Goal: Information Seeking & Learning: Learn about a topic

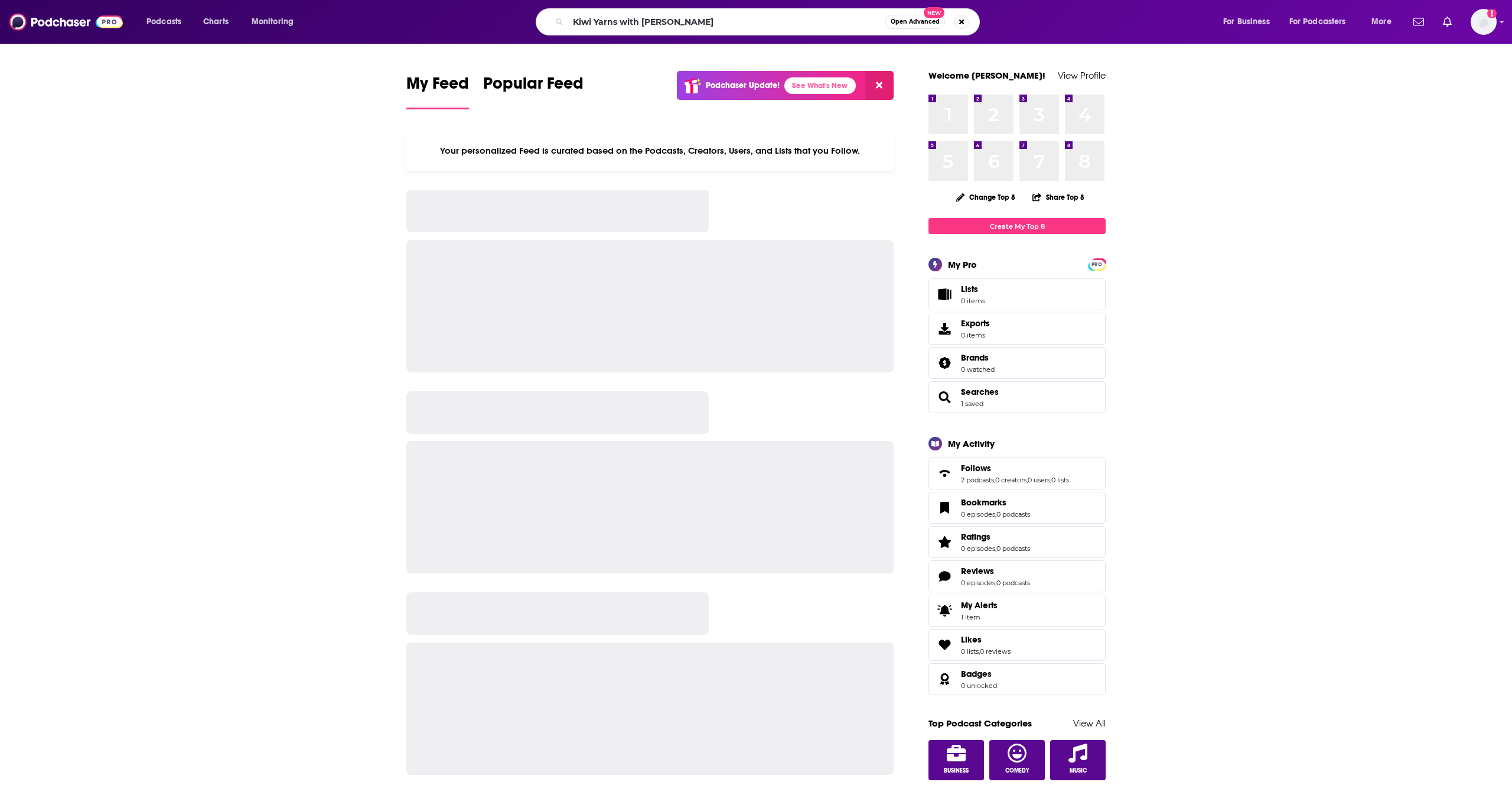
type input "Kiwi Yarns with [PERSON_NAME]"
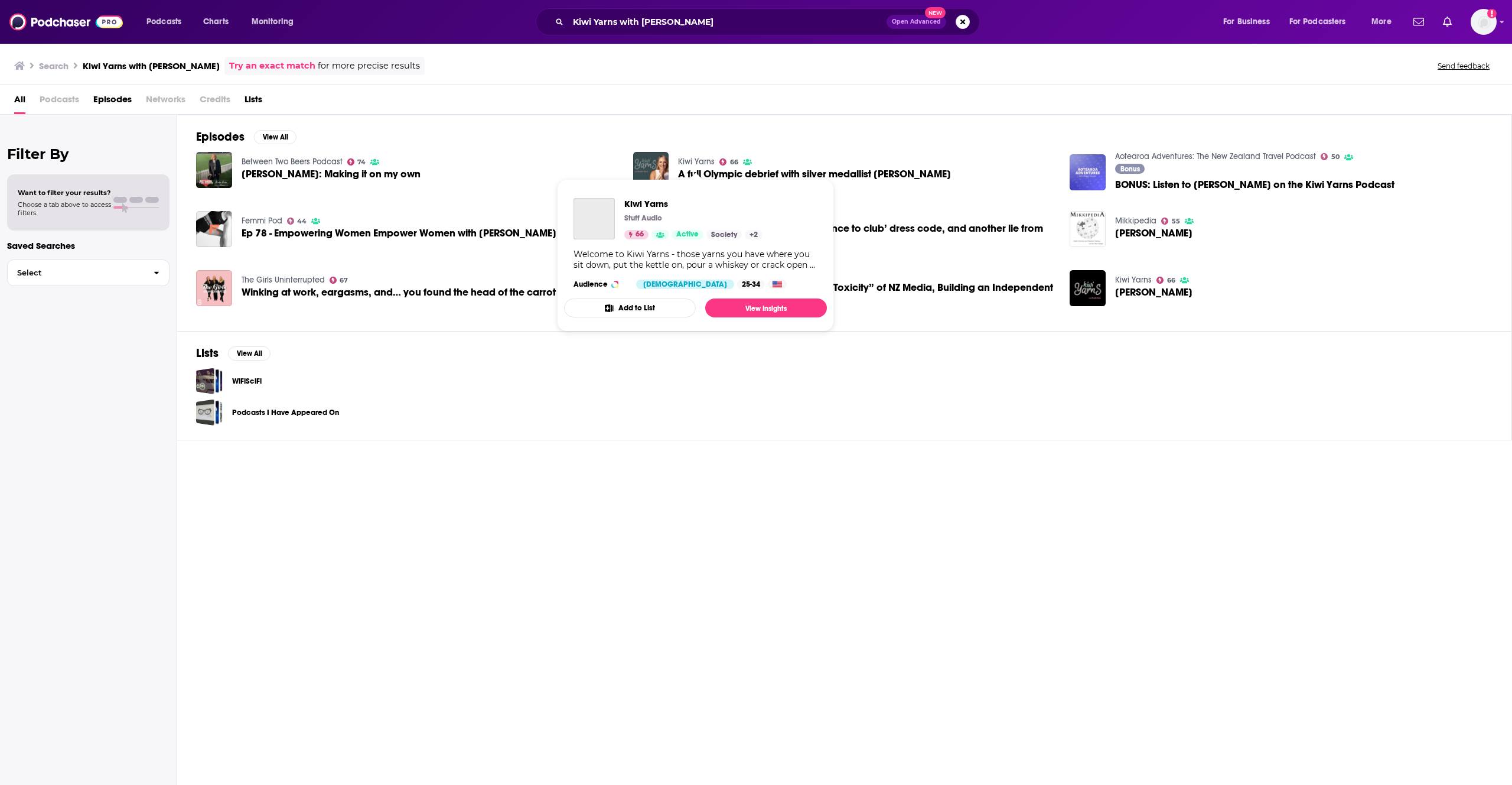
click at [699, 156] on link "Kiwi Yarns" at bounding box center [696, 161] width 37 height 10
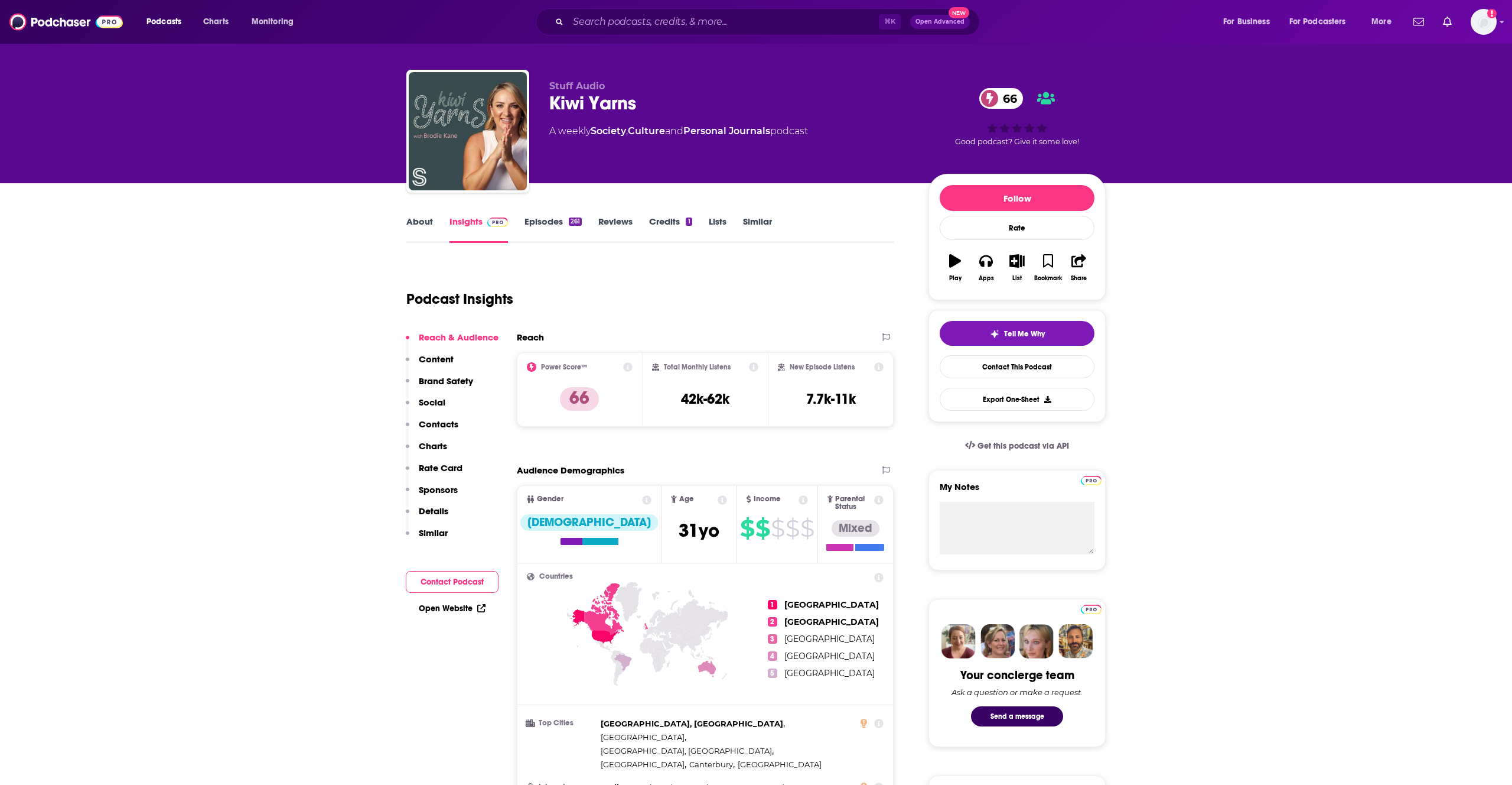
scroll to position [13, 0]
